Goal: Task Accomplishment & Management: Use online tool/utility

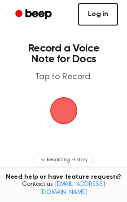
click at [88, 10] on link "Log in" at bounding box center [98, 14] width 40 height 22
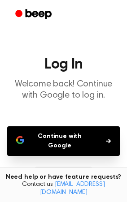
click at [68, 138] on button "Continue with Google" at bounding box center [63, 142] width 113 height 30
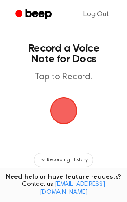
click at [65, 116] on span "button" at bounding box center [63, 110] width 29 height 29
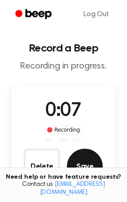
click at [89, 161] on button "Save" at bounding box center [85, 167] width 36 height 36
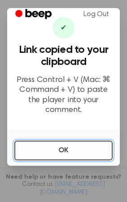
click at [86, 153] on button "OK" at bounding box center [63, 151] width 98 height 20
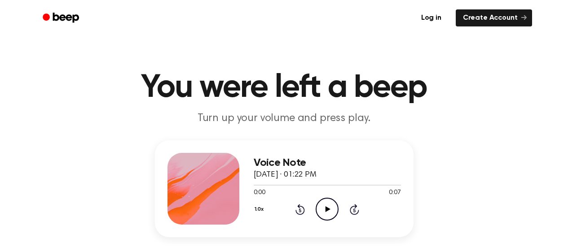
click at [329, 212] on icon "Play Audio" at bounding box center [326, 209] width 23 height 23
